Goal: Information Seeking & Learning: Find specific fact

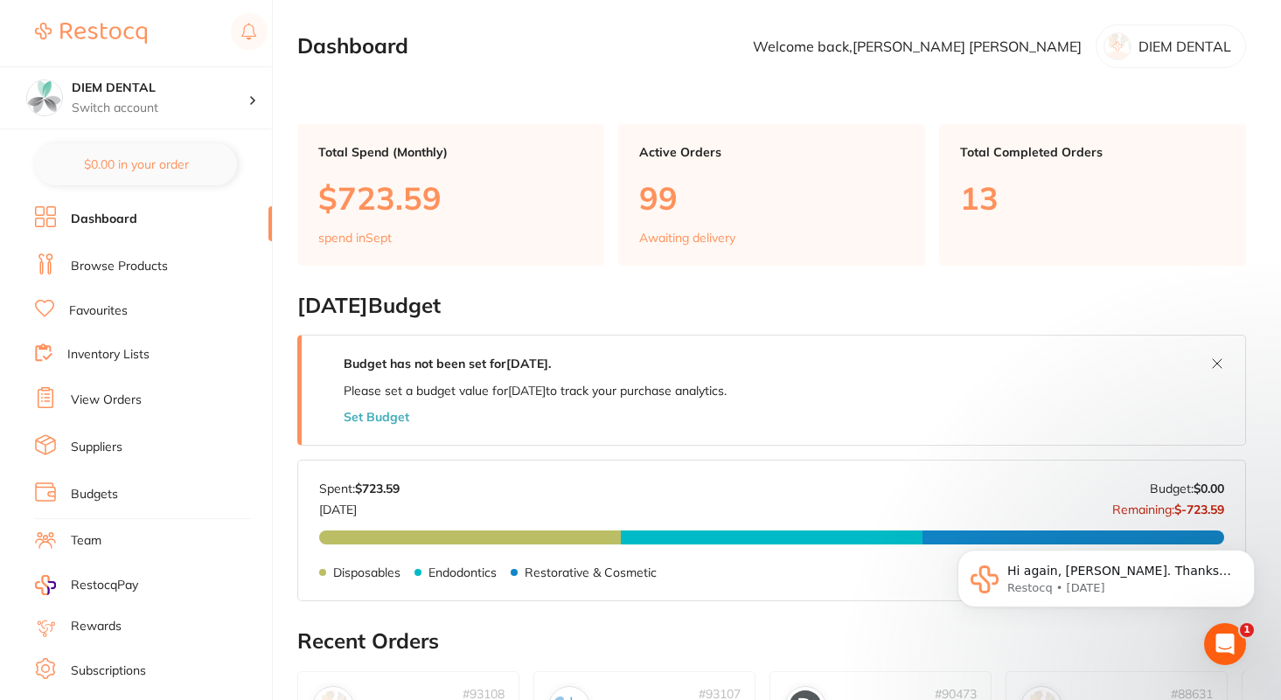
click at [115, 266] on link "Browse Products" at bounding box center [119, 266] width 97 height 17
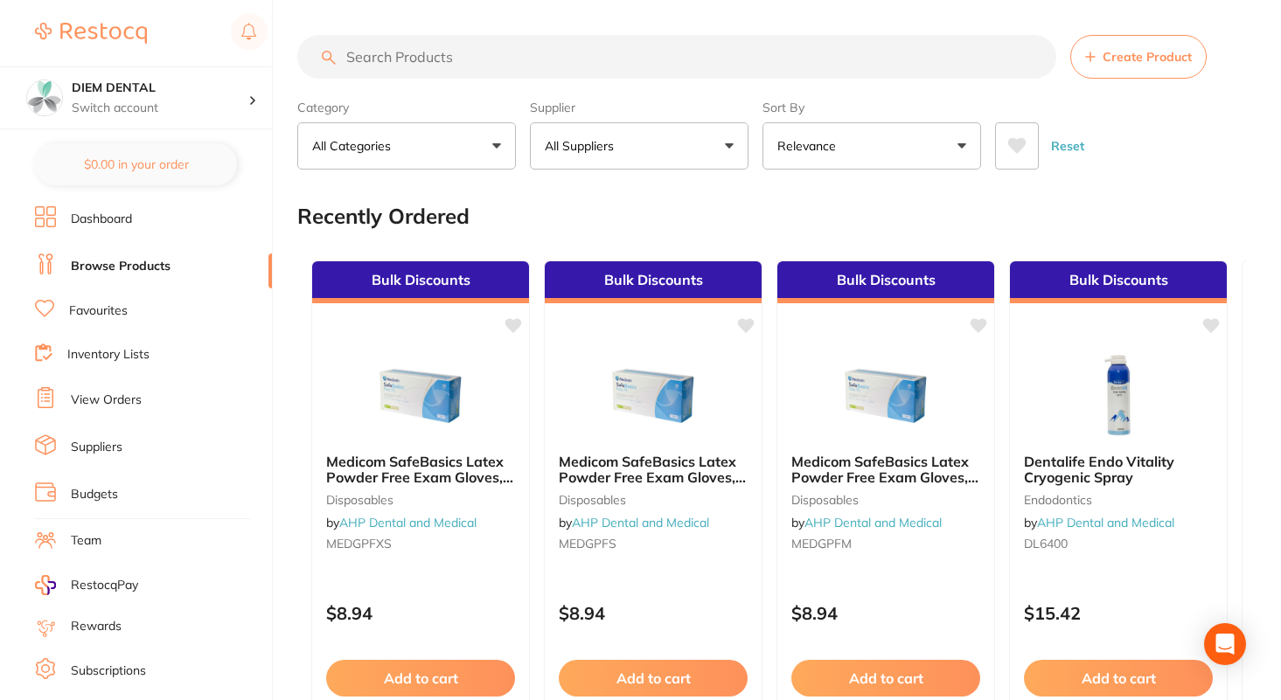
click at [371, 45] on input "search" at bounding box center [676, 57] width 759 height 44
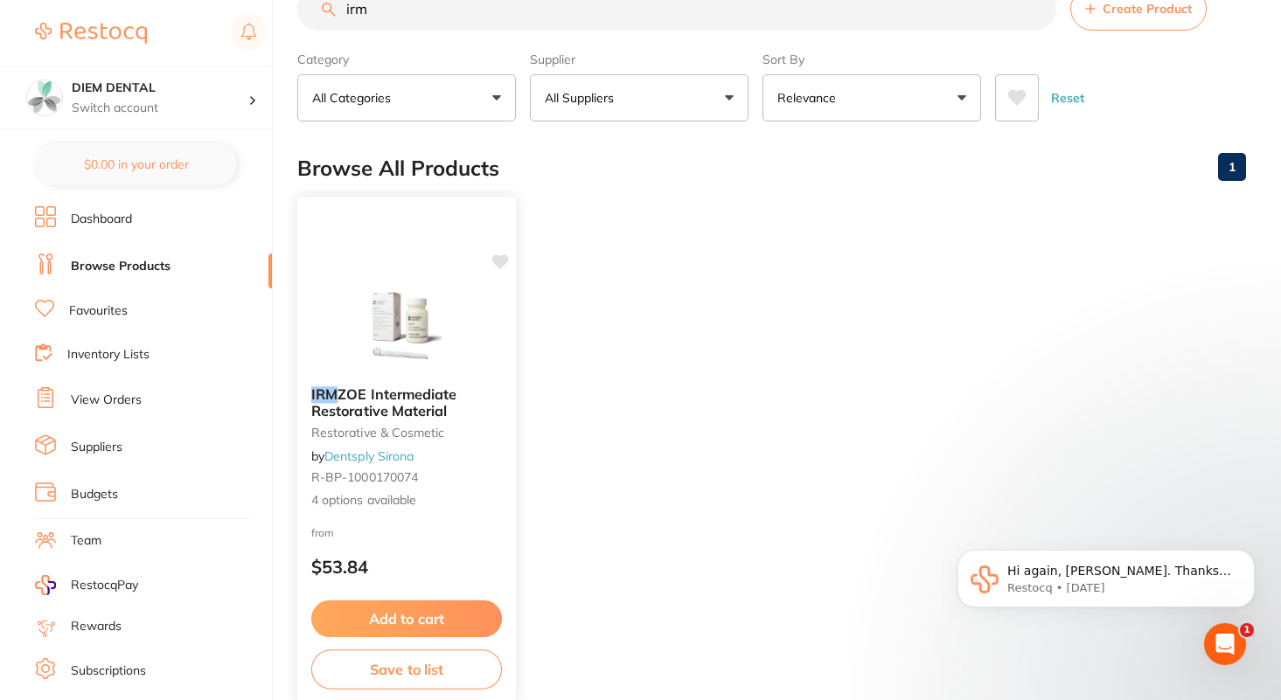
click at [404, 394] on span "ZOE Intermediate Restorative Material" at bounding box center [384, 403] width 146 height 34
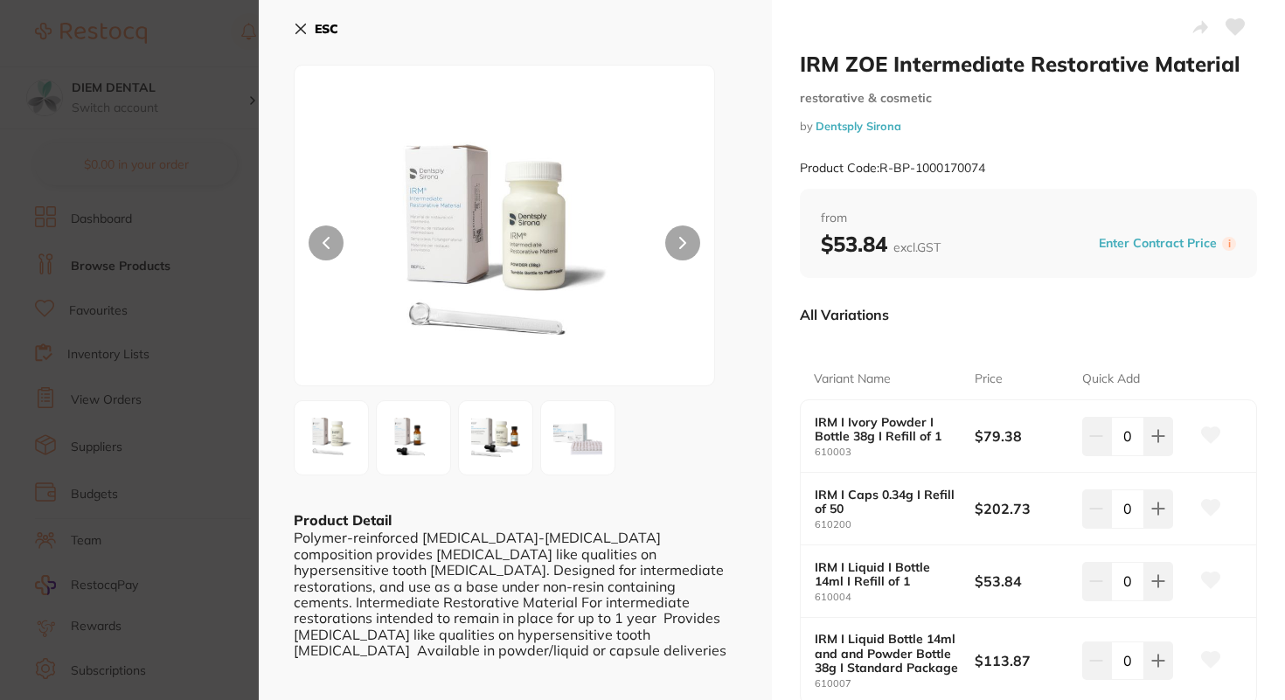
click at [306, 27] on icon at bounding box center [301, 29] width 14 height 14
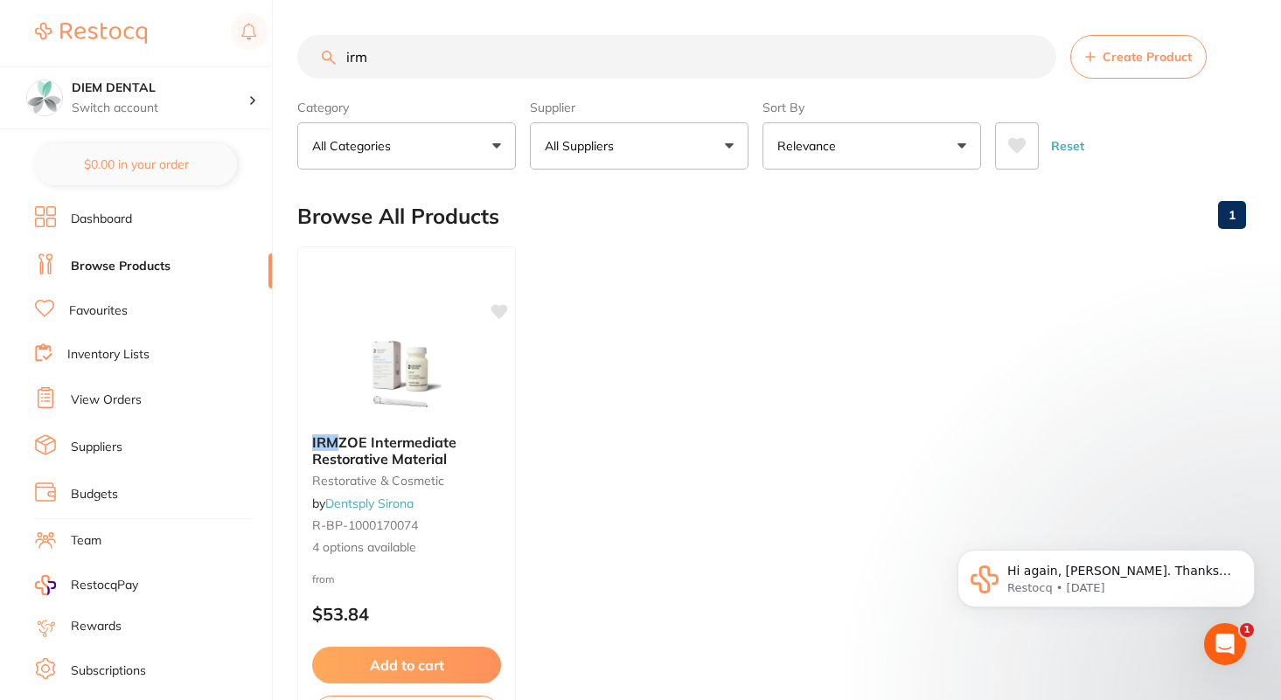
drag, startPoint x: 379, startPoint y: 74, endPoint x: 275, endPoint y: 57, distance: 105.5
click at [275, 58] on div "$0.00 DIEM DENTAL Switch account DIEM DENTAL $0.00 in your order Dashboard Brow…" at bounding box center [640, 350] width 1281 height 700
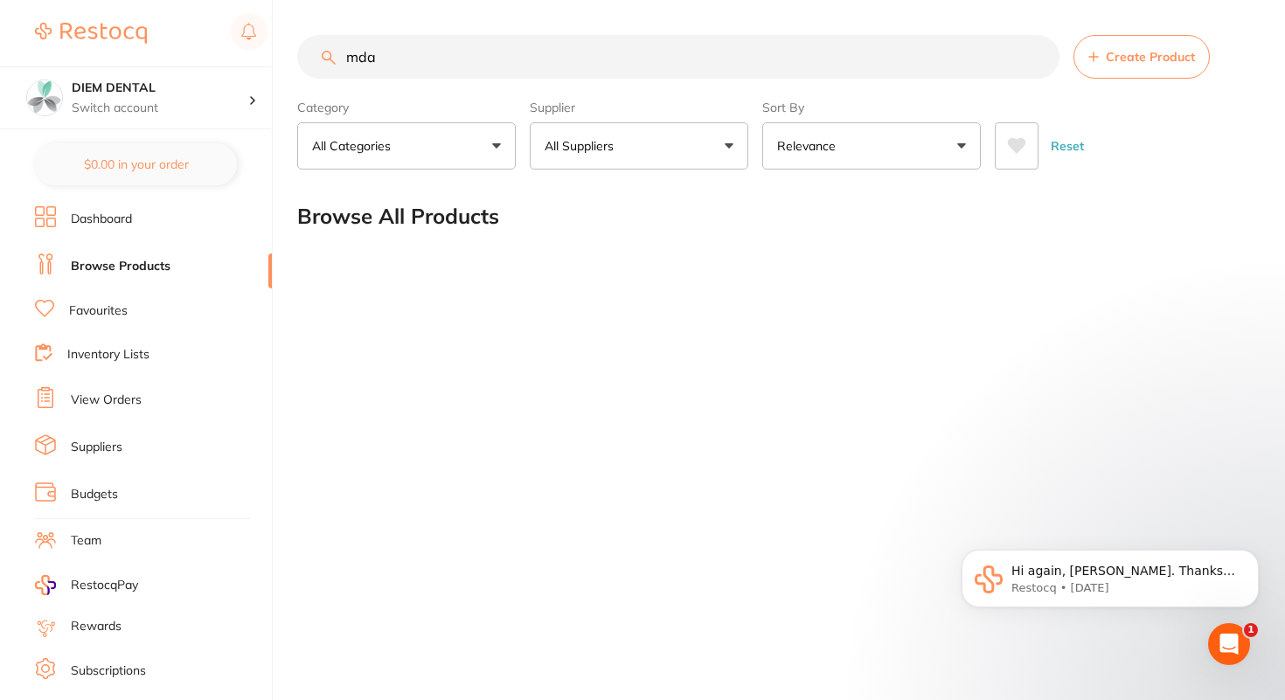
drag, startPoint x: 404, startPoint y: 62, endPoint x: 342, endPoint y: 58, distance: 62.2
click at [342, 59] on input "mda" at bounding box center [678, 57] width 762 height 44
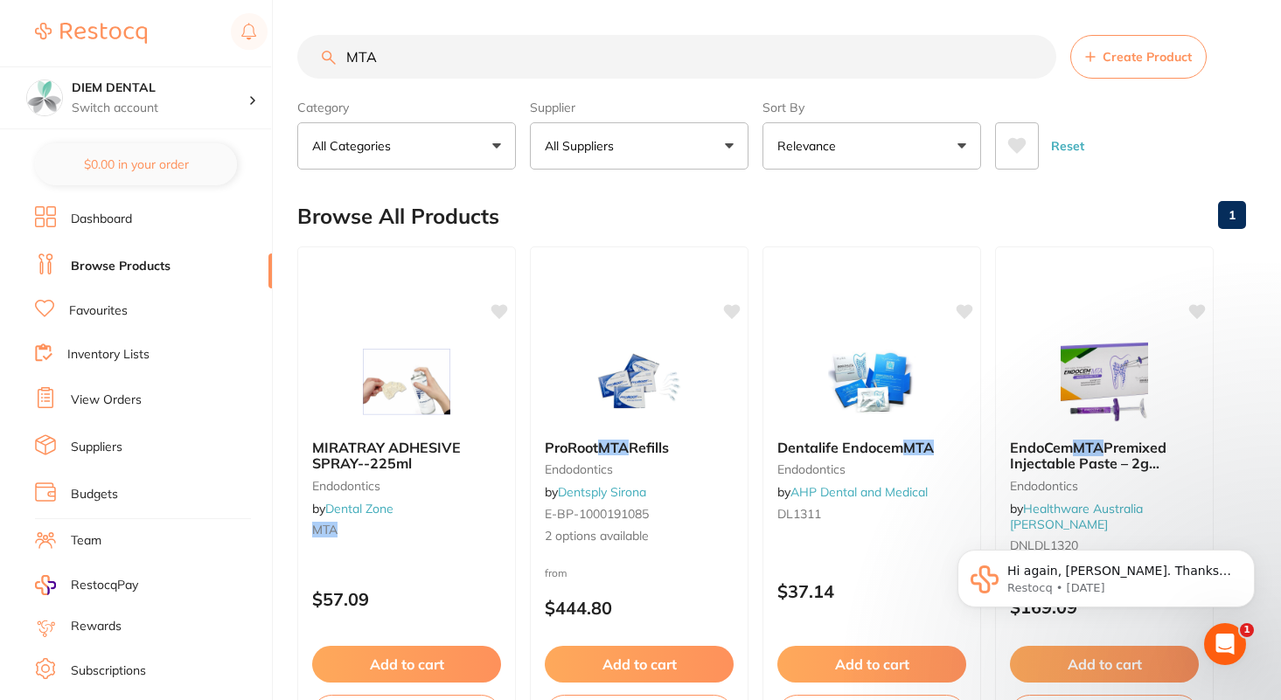
drag, startPoint x: 418, startPoint y: 54, endPoint x: 284, endPoint y: 49, distance: 133.9
click at [284, 49] on div "$0.00 DIEM DENTAL Switch account DIEM DENTAL $0.00 in your order Dashboard Brow…" at bounding box center [640, 350] width 1281 height 700
type input "IRM"
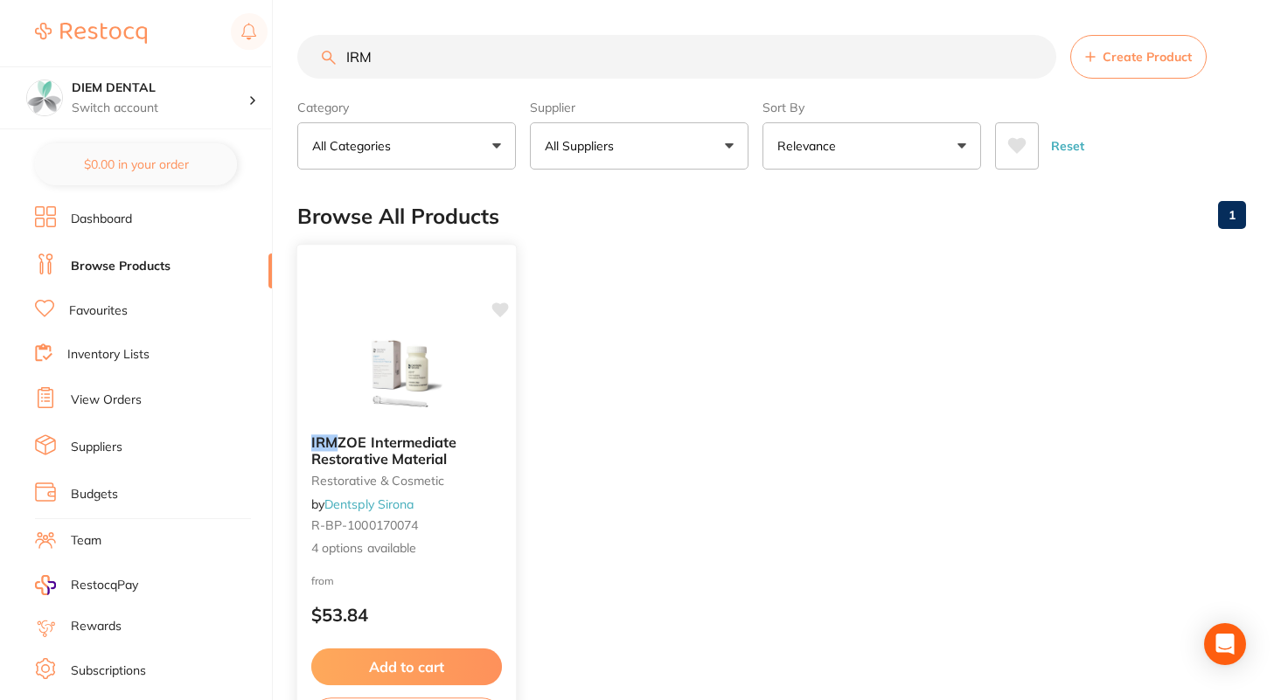
click at [434, 450] on span "ZOE Intermediate Restorative Material" at bounding box center [384, 451] width 146 height 34
